Goal: Navigation & Orientation: Understand site structure

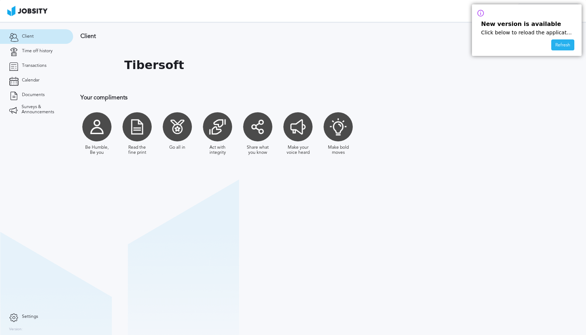
click at [561, 44] on div "Refresh" at bounding box center [563, 45] width 22 height 11
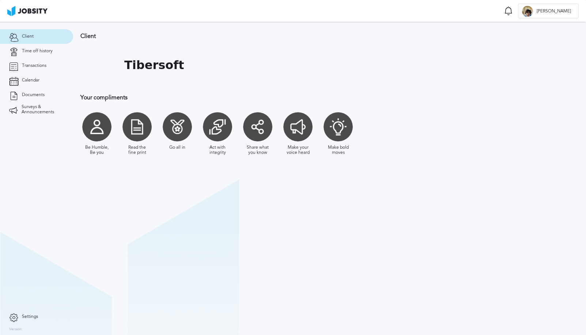
click at [110, 119] on div "Be Humble, Be you" at bounding box center [96, 134] width 33 height 50
click at [50, 56] on link "Time off history" at bounding box center [36, 51] width 73 height 15
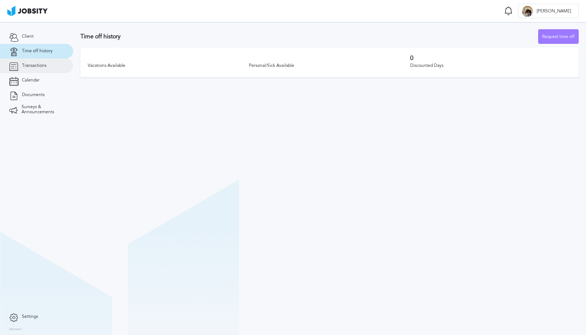
click at [45, 64] on span "Transactions" at bounding box center [34, 65] width 25 height 5
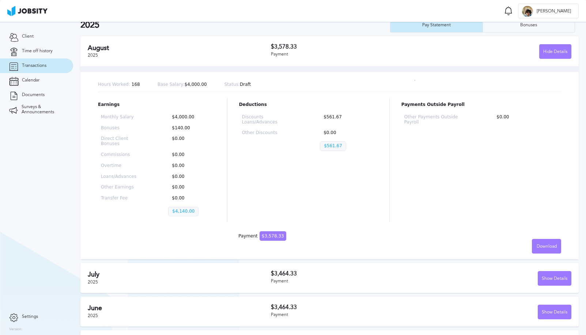
scroll to position [25, 0]
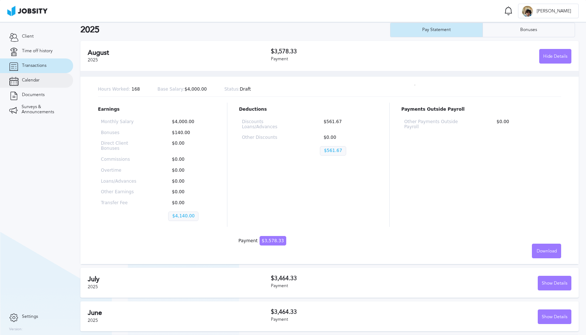
click at [43, 79] on link "Calendar" at bounding box center [36, 80] width 73 height 15
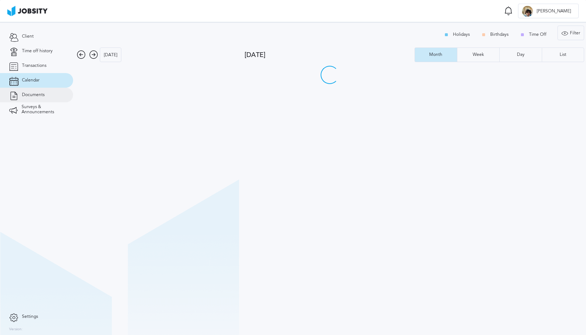
click at [39, 88] on link "Documents" at bounding box center [36, 95] width 73 height 15
